Goal: Task Accomplishment & Management: Manage account settings

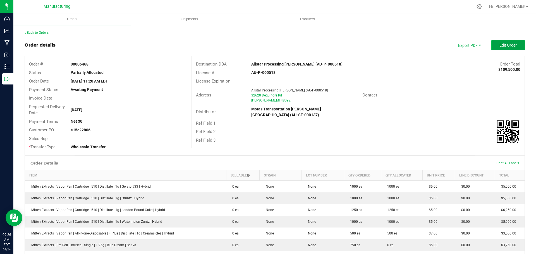
click at [501, 47] on span "Edit Order" at bounding box center [507, 45] width 17 height 4
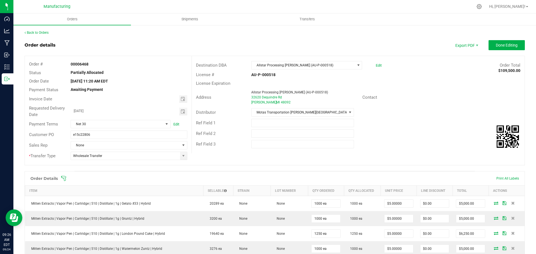
click at [66, 179] on icon at bounding box center [64, 179] width 6 height 6
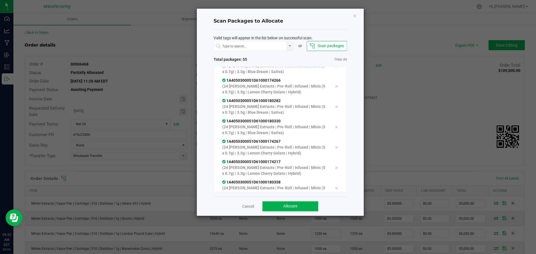
scroll to position [989, 0]
click at [294, 207] on span "Allocate" at bounding box center [290, 206] width 14 height 4
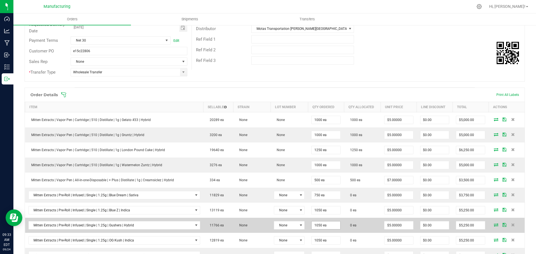
scroll to position [0, 0]
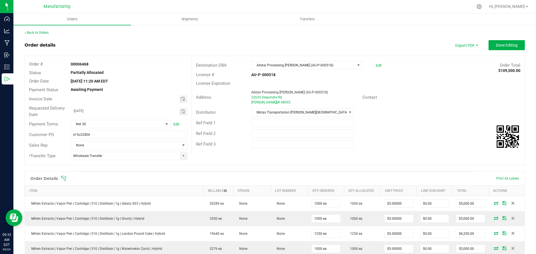
click at [64, 177] on icon at bounding box center [64, 179] width 6 height 6
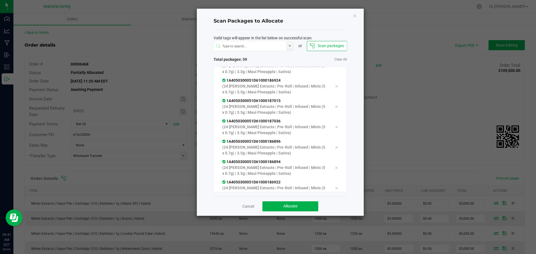
scroll to position [1091, 0]
click at [308, 207] on button "Allocate" at bounding box center [290, 206] width 56 height 10
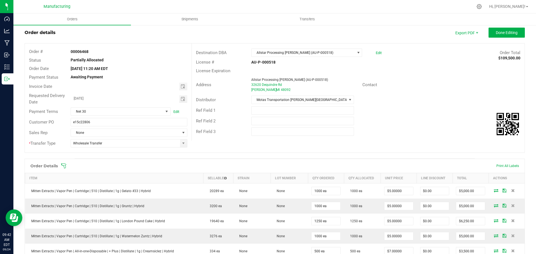
scroll to position [0, 0]
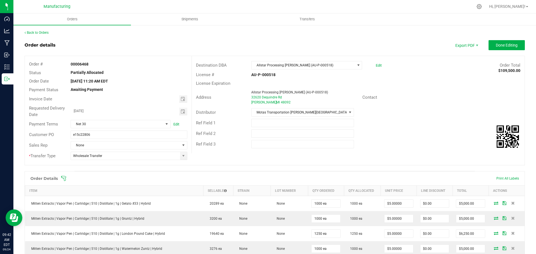
click at [64, 178] on icon at bounding box center [63, 178] width 5 height 5
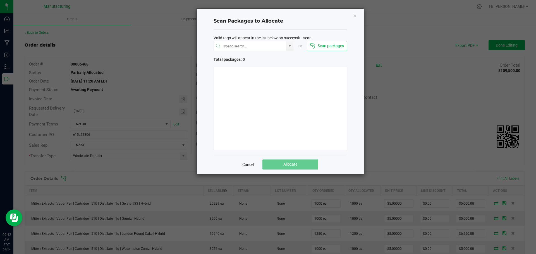
click at [250, 165] on link "Cancel" at bounding box center [248, 165] width 12 height 6
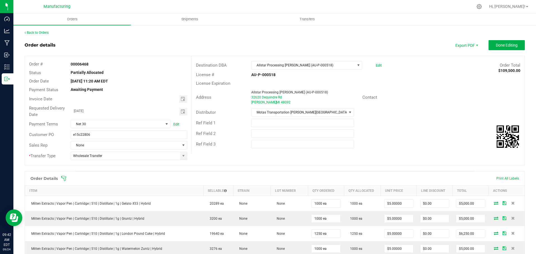
click at [64, 177] on icon at bounding box center [64, 179] width 6 height 6
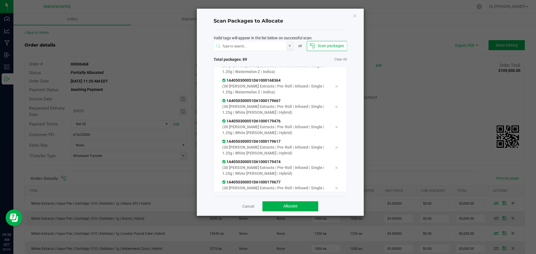
scroll to position [1681, 0]
click at [303, 205] on button "Allocate" at bounding box center [290, 206] width 56 height 10
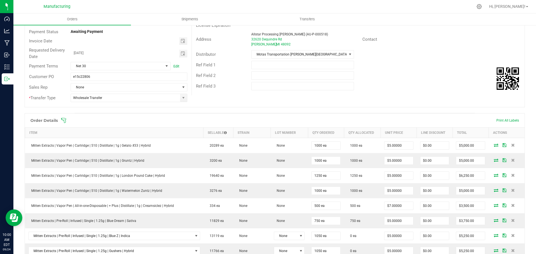
scroll to position [56, 0]
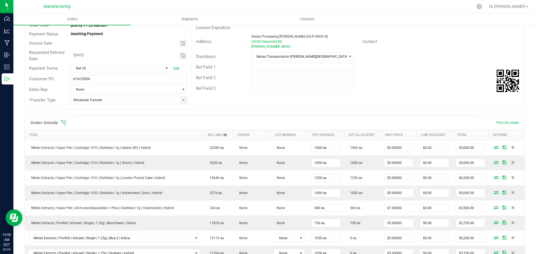
click at [63, 122] on icon at bounding box center [63, 122] width 5 height 5
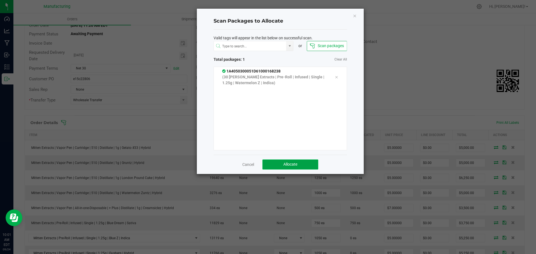
click at [295, 164] on span "Allocate" at bounding box center [290, 164] width 14 height 4
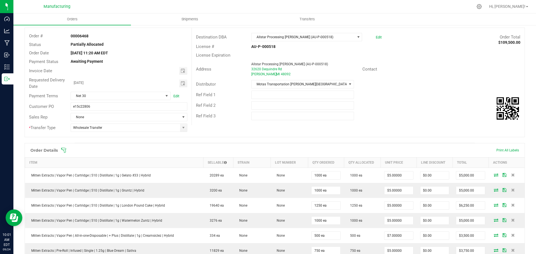
scroll to position [28, 0]
click at [64, 149] on icon at bounding box center [64, 151] width 6 height 6
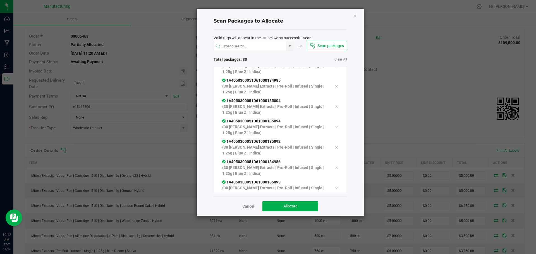
scroll to position [1498, 0]
click at [285, 207] on span "Allocate" at bounding box center [290, 206] width 14 height 4
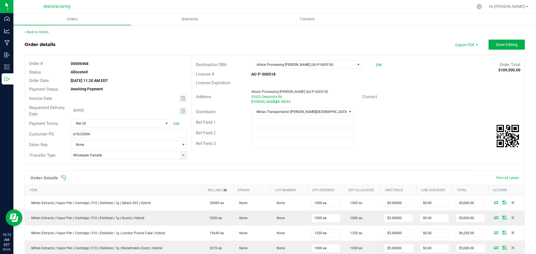
scroll to position [0, 0]
click at [510, 49] on button "Done Editing" at bounding box center [506, 45] width 36 height 10
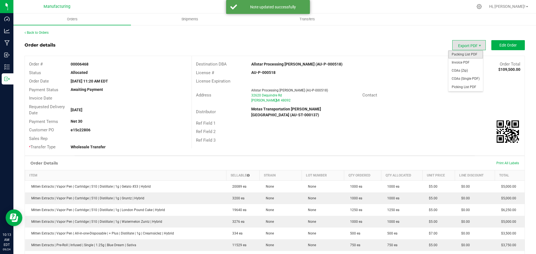
click at [460, 54] on span "Packing List PDF" at bounding box center [465, 54] width 35 height 8
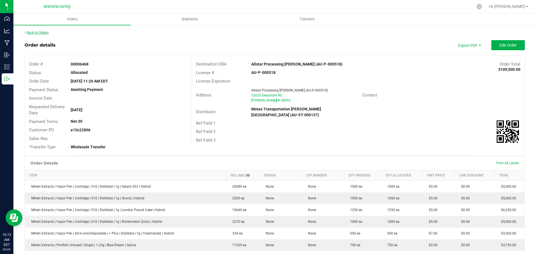
click at [44, 31] on link "Back to Orders" at bounding box center [37, 33] width 24 height 4
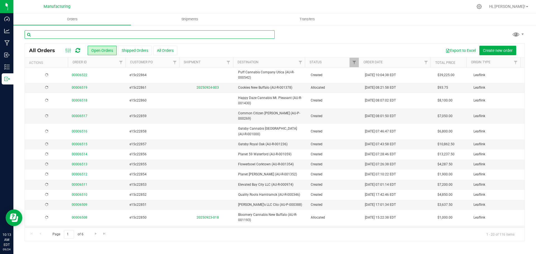
click at [161, 34] on input "text" at bounding box center [150, 34] width 250 height 8
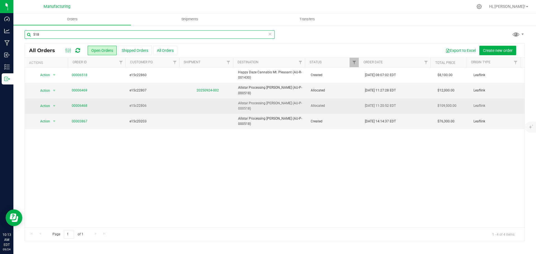
type input "518"
click at [339, 105] on td "Allocated" at bounding box center [334, 105] width 54 height 15
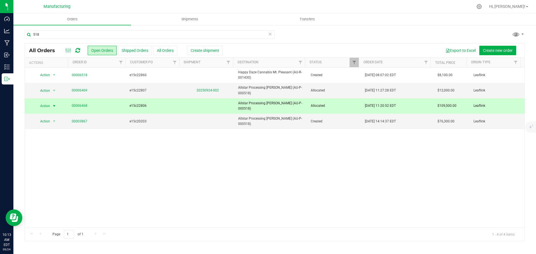
click at [219, 51] on div "Export to Excel Create new order" at bounding box center [369, 50] width 302 height 9
click at [211, 49] on span "Create shipment" at bounding box center [205, 50] width 28 height 4
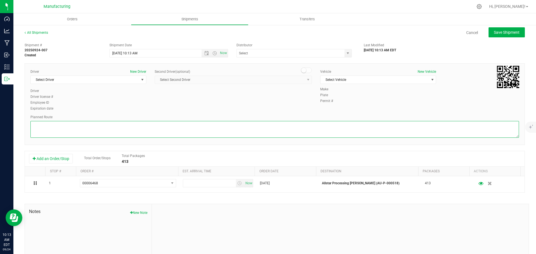
click at [407, 133] on textarea at bounding box center [274, 129] width 488 height 17
paste textarea "4076981"
type textarea "4"
click at [188, 131] on textarea at bounding box center [274, 129] width 488 height 17
paste textarea "[STREET_ADDRESS][PERSON_NAME]  Get on I-96 E from [PERSON_NAME] Hwy and Lansin…"
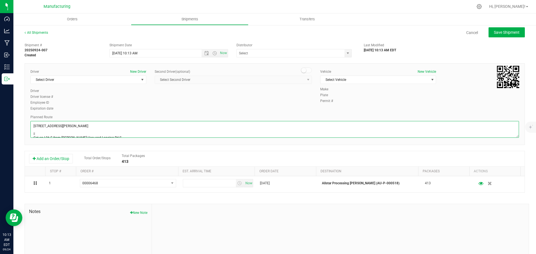
scroll to position [100, 0]
type textarea "[STREET_ADDRESS][PERSON_NAME]  Get on I-96 E from [PERSON_NAME] Hwy and Lansin…"
click at [140, 82] on span "select" at bounding box center [142, 80] width 4 height 4
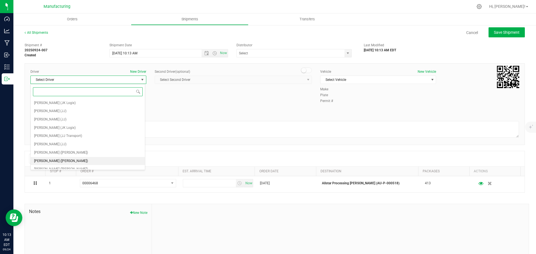
click at [64, 160] on li "[PERSON_NAME] ([PERSON_NAME])" at bounding box center [88, 161] width 114 height 8
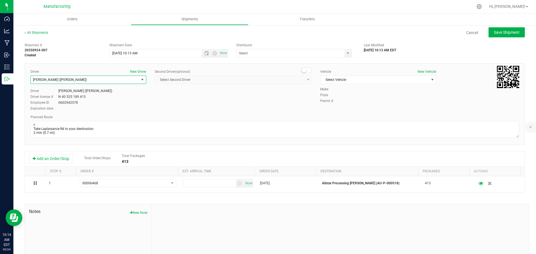
click at [143, 80] on span "select" at bounding box center [142, 80] width 4 height 4
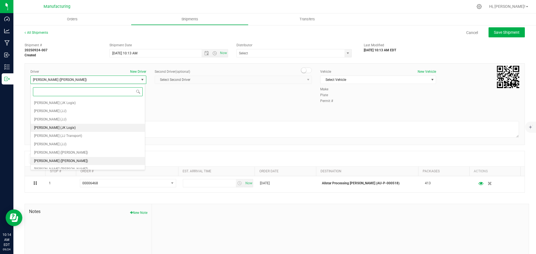
click at [56, 124] on span "[PERSON_NAME] (JK Logix)" at bounding box center [55, 127] width 42 height 7
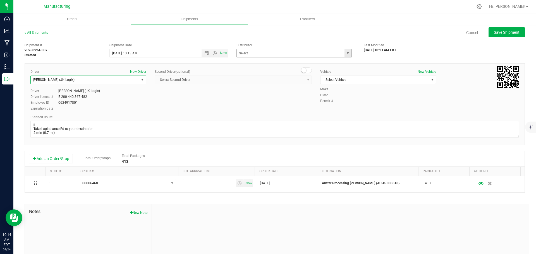
click at [346, 55] on span "select" at bounding box center [347, 53] width 4 height 4
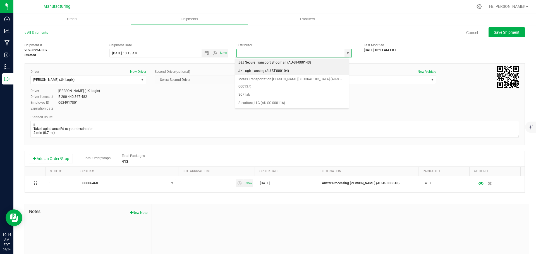
click at [265, 72] on li "JK Logix Lansing (AU-ST-000104)" at bounding box center [292, 71] width 114 height 8
type input "JK Logix Lansing (AU-ST-000104)"
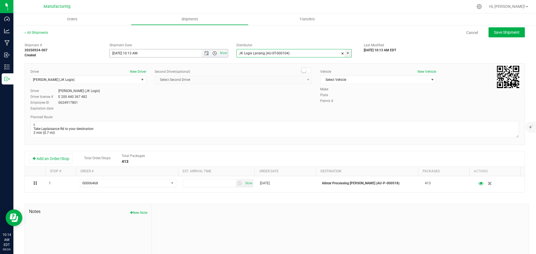
click at [213, 54] on span "Open the time view" at bounding box center [214, 53] width 4 height 4
click at [133, 89] on li "11:30 AM" at bounding box center [167, 87] width 117 height 7
click at [406, 78] on span "Select Vehicle" at bounding box center [374, 80] width 108 height 8
click at [327, 126] on li "Van 16 - JK" at bounding box center [375, 122] width 114 height 8
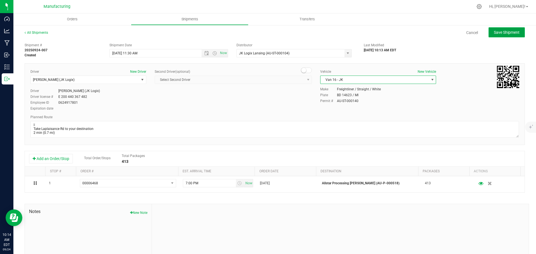
click at [499, 35] on button "Save Shipment" at bounding box center [506, 32] width 36 height 10
type input "[DATE] 3:30 PM"
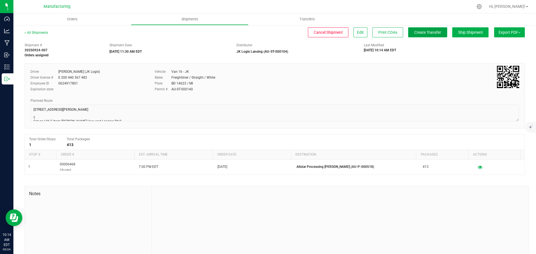
click at [414, 32] on span "Create Transfer" at bounding box center [427, 32] width 27 height 4
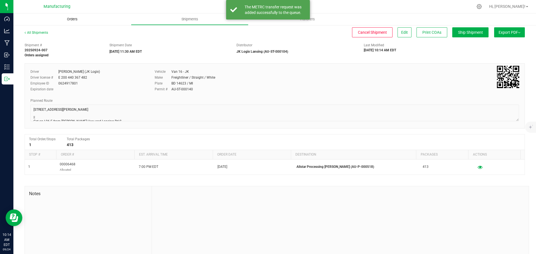
click at [75, 19] on span "Orders" at bounding box center [72, 19] width 26 height 5
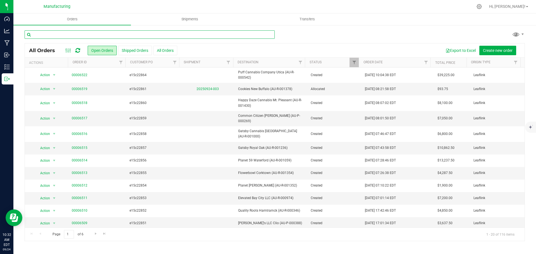
click at [135, 36] on input "text" at bounding box center [150, 34] width 250 height 8
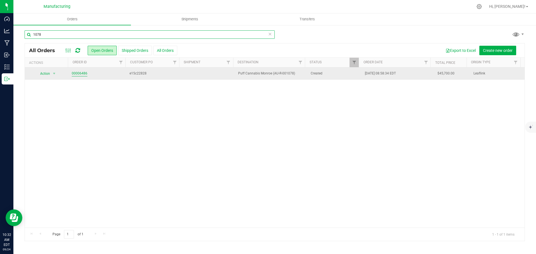
type input "1078"
click at [81, 74] on link "00006486" at bounding box center [80, 73] width 16 height 5
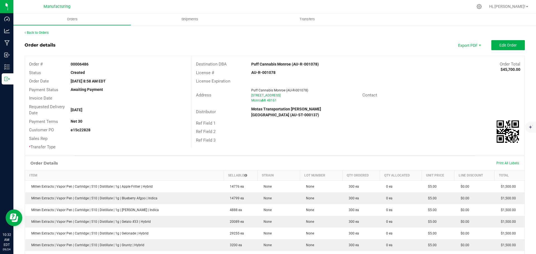
drag, startPoint x: 245, startPoint y: 63, endPoint x: 288, endPoint y: 65, distance: 43.3
click at [288, 65] on div "Destination DBA Puff Cannabis Monroe (AU-R-001078) Order Total $45,700.00" at bounding box center [358, 64] width 333 height 9
copy div "Puff Cannabis Monroe"
click at [275, 63] on strong "Puff Cannabis Monroe (AU-R-001078)" at bounding box center [285, 64] width 68 height 4
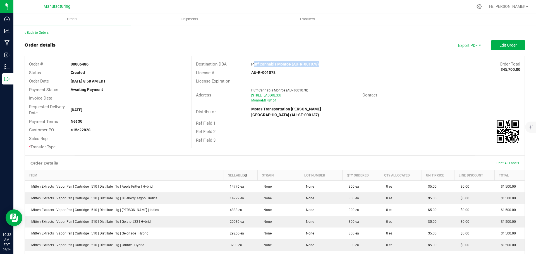
click at [275, 63] on strong "Puff Cannabis Monroe (AU-R-001078)" at bounding box center [285, 64] width 68 height 4
click at [412, 119] on div "Ref Field 1" at bounding box center [358, 123] width 333 height 9
click at [505, 44] on span "Edit Order" at bounding box center [507, 45] width 17 height 4
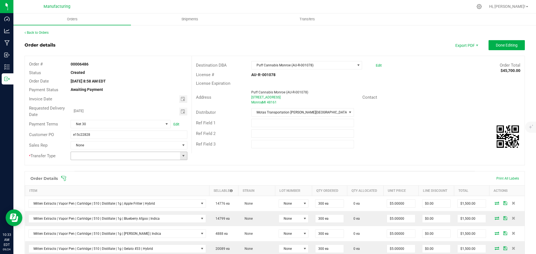
click at [184, 158] on span at bounding box center [183, 156] width 4 height 4
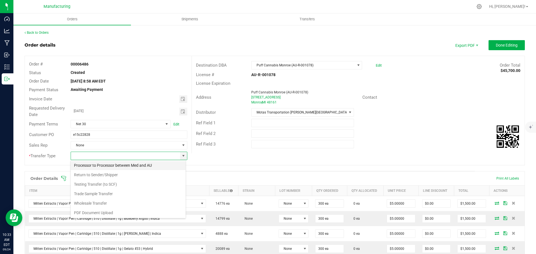
scroll to position [39, 0]
click at [97, 203] on li "Wholesale Transfer" at bounding box center [128, 202] width 115 height 9
type input "Wholesale Transfer"
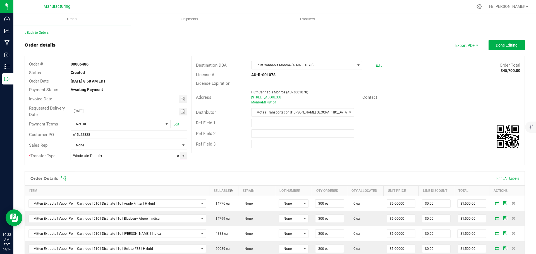
click at [64, 178] on icon at bounding box center [63, 178] width 5 height 5
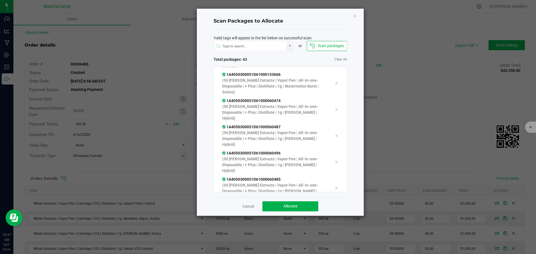
scroll to position [899, 0]
click at [305, 205] on button "Allocate" at bounding box center [290, 206] width 56 height 10
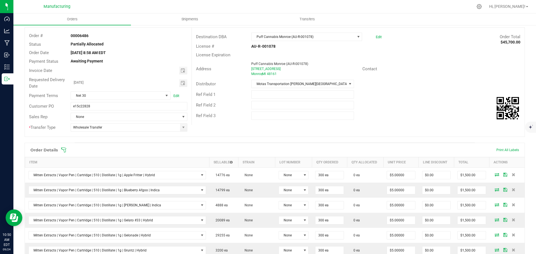
scroll to position [28, 0]
click at [63, 151] on icon at bounding box center [63, 150] width 5 height 5
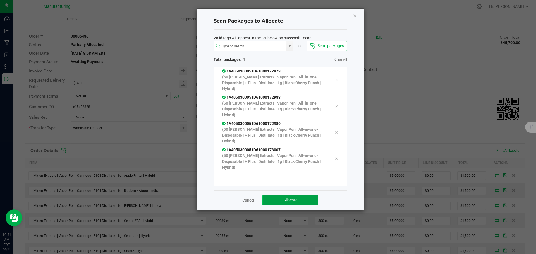
click at [296, 201] on span "Allocate" at bounding box center [290, 200] width 14 height 4
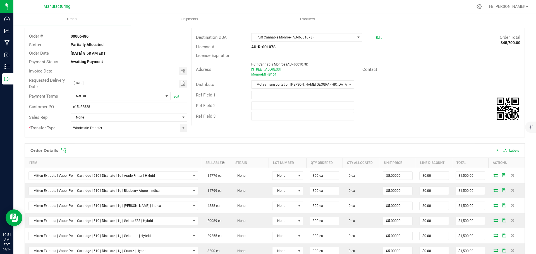
click at [65, 148] on icon at bounding box center [63, 150] width 5 height 5
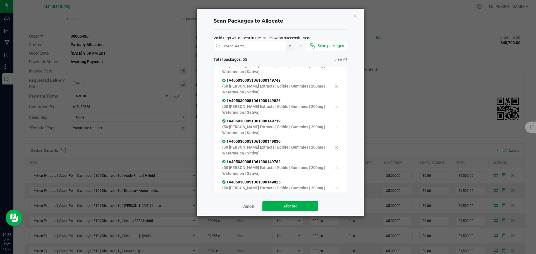
scroll to position [1009, 0]
click at [286, 203] on button "Allocate" at bounding box center [290, 206] width 56 height 10
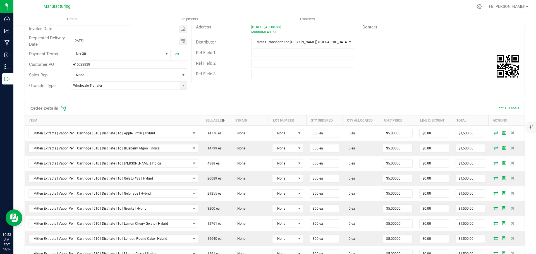
scroll to position [28, 0]
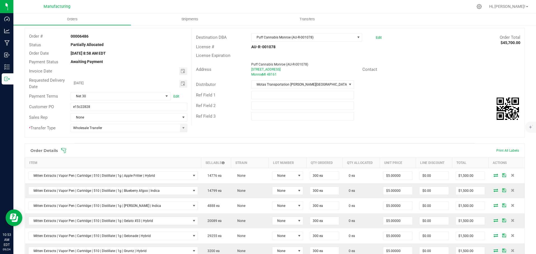
click at [65, 149] on icon at bounding box center [64, 151] width 6 height 6
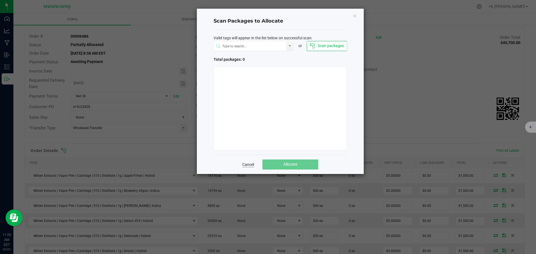
click at [246, 163] on link "Cancel" at bounding box center [248, 165] width 12 height 6
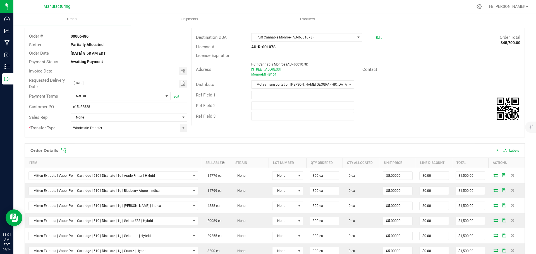
click at [65, 150] on icon at bounding box center [64, 151] width 6 height 6
